Goal: Information Seeking & Learning: Learn about a topic

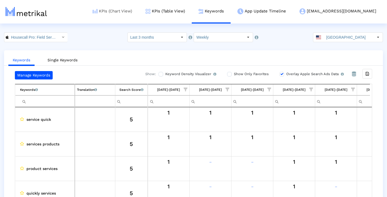
scroll to position [0, 321]
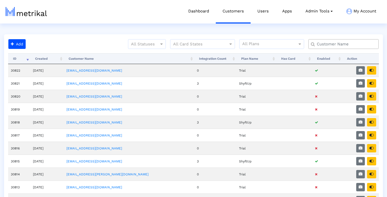
click at [326, 45] on input "text" at bounding box center [344, 44] width 63 height 6
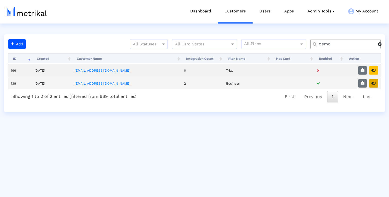
type input "demo"
click at [373, 83] on icon "button" at bounding box center [373, 83] width 4 height 4
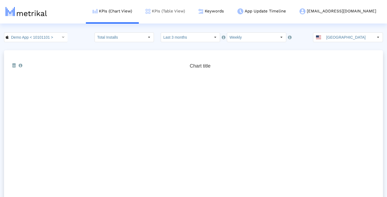
click at [192, 14] on link "KPIs (Table View)" at bounding box center [165, 11] width 53 height 22
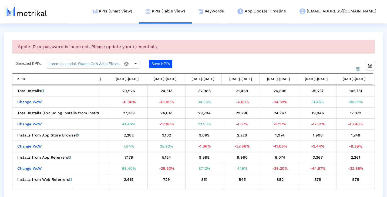
scroll to position [18, 0]
click at [136, 65] on div "Select" at bounding box center [135, 63] width 9 height 9
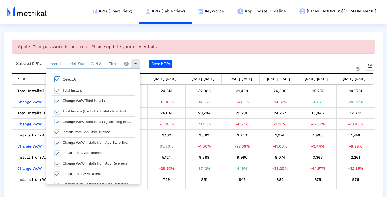
scroll to position [5, 0]
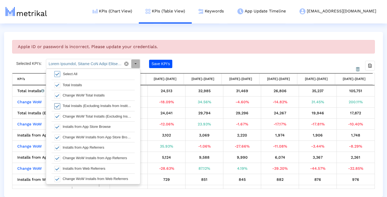
click at [59, 106] on span at bounding box center [57, 106] width 6 height 6
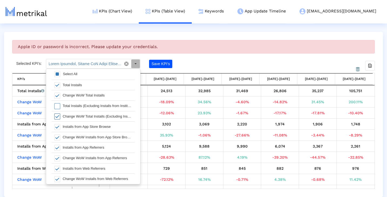
click at [57, 116] on span at bounding box center [57, 116] width 6 height 6
type input "Total Installs, Change WoW Total Installs, Installs from App Store Browse, Chan…"
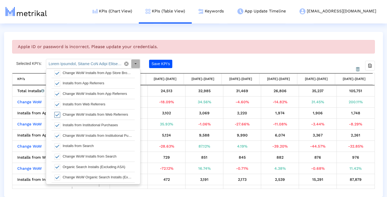
scroll to position [65, 0]
click at [214, 64] on div "Save KPI’s" at bounding box center [182, 64] width 66 height 10
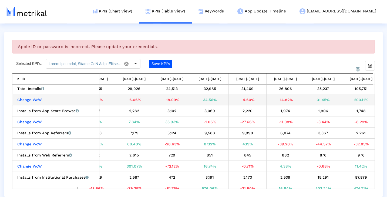
scroll to position [0, 0]
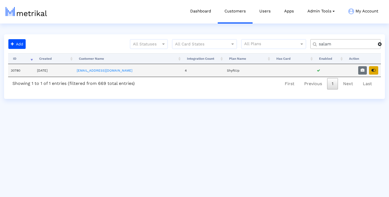
click at [374, 69] on icon "button" at bounding box center [373, 70] width 4 height 4
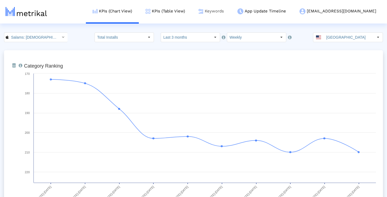
click at [231, 14] on link "Keywords" at bounding box center [211, 11] width 39 height 22
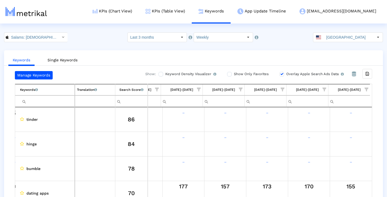
click at [366, 89] on span "Show filter options for column '09/14/25-09/20/25'" at bounding box center [367, 90] width 4 height 4
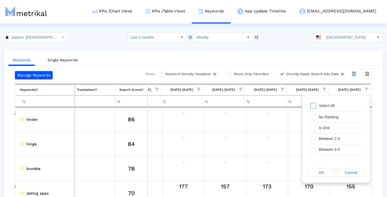
click at [345, 105] on div "Select All" at bounding box center [336, 106] width 57 height 11
click at [315, 130] on span "Filter options" at bounding box center [313, 128] width 6 height 6
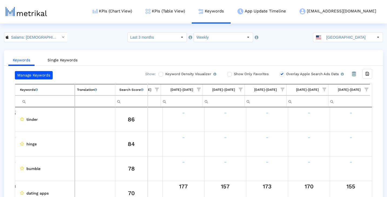
click at [333, 62] on ul "Keywords Single Keywords" at bounding box center [193, 59] width 379 height 13
click at [324, 90] on span "Show filter options for column '09/07/25-09/13/25'" at bounding box center [325, 90] width 4 height 4
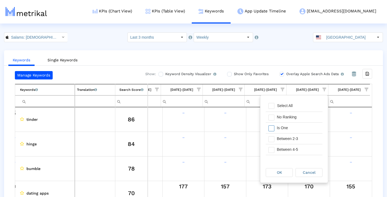
click at [295, 125] on div "Is One" at bounding box center [298, 128] width 48 height 11
click at [277, 175] on div "OK" at bounding box center [279, 172] width 26 height 8
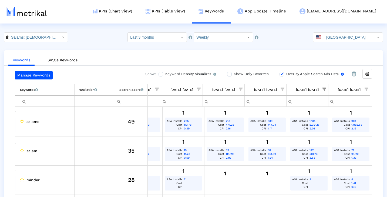
click at [280, 74] on input "Overlay Apple Search Ads Data Turn this on to view Apple Search Ads metrics (in…" at bounding box center [282, 74] width 4 height 4
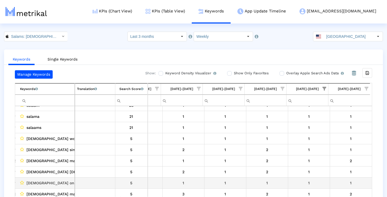
scroll to position [35, 322]
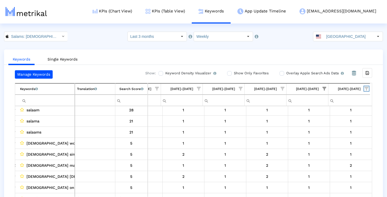
click at [367, 89] on span "Show filter options for column '09/14/25-09/20/25'" at bounding box center [367, 89] width 4 height 4
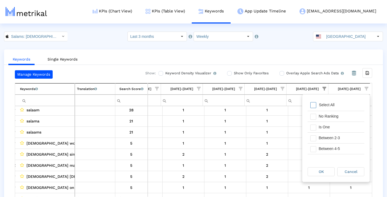
click at [314, 105] on span "Filter options" at bounding box center [313, 105] width 6 height 6
click at [314, 127] on span "Filter options" at bounding box center [313, 128] width 6 height 6
click at [321, 169] on span "OK" at bounding box center [321, 171] width 5 height 4
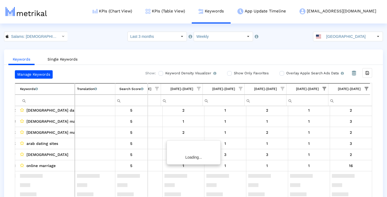
scroll to position [0, 0]
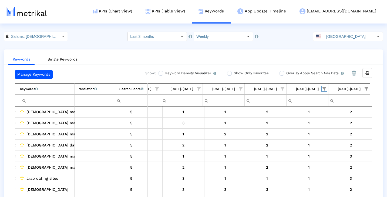
click at [325, 89] on span "Show filter options for column '09/07/25-09/13/25'" at bounding box center [325, 89] width 4 height 4
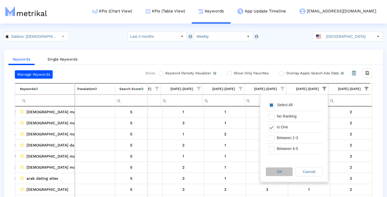
click at [285, 170] on div "OK" at bounding box center [279, 171] width 26 height 8
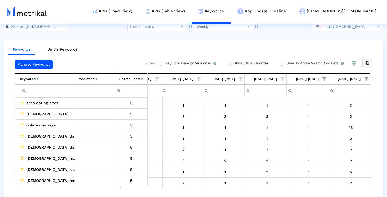
click at [367, 64] on icon "Export all data" at bounding box center [367, 63] width 5 height 5
click at [280, 63] on input "Overlay Apple Search Ads Data Turn this on to view Apple Search Ads metrics (in…" at bounding box center [282, 64] width 4 height 4
checkbox input "true"
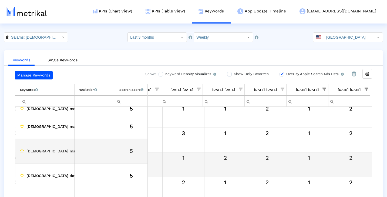
scroll to position [-2, 322]
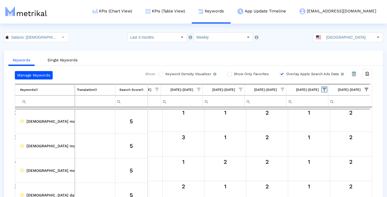
click at [324, 88] on span "Show filter options for column '09/07/25-09/13/25'" at bounding box center [325, 90] width 4 height 4
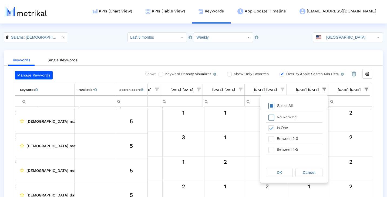
click at [293, 106] on div "Select All" at bounding box center [284, 105] width 21 height 5
click at [282, 174] on span "OK" at bounding box center [279, 172] width 5 height 4
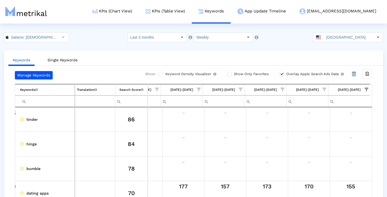
click at [366, 89] on span "Show filter options for column '09/14/25-09/20/25'" at bounding box center [367, 90] width 4 height 4
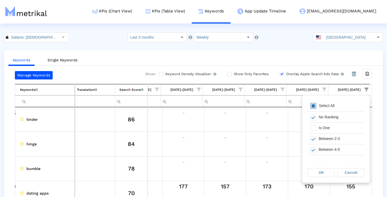
click at [314, 106] on span "Filter options" at bounding box center [313, 106] width 6 height 6
click at [320, 172] on span "OK" at bounding box center [321, 172] width 5 height 4
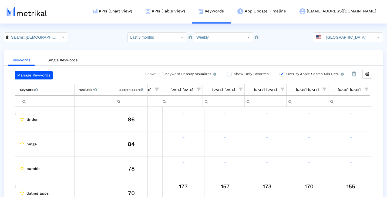
click at [62, 101] on input "Filter cell" at bounding box center [47, 101] width 55 height 9
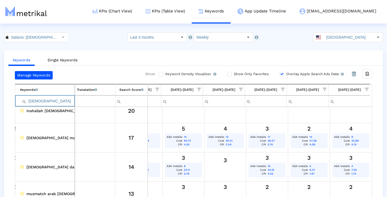
drag, startPoint x: 59, startPoint y: 101, endPoint x: 22, endPoint y: 101, distance: 37.3
click at [22, 101] on div "[DEMOGRAPHIC_DATA]" at bounding box center [47, 101] width 55 height 9
type input "marriage"
